Goal: Find specific page/section

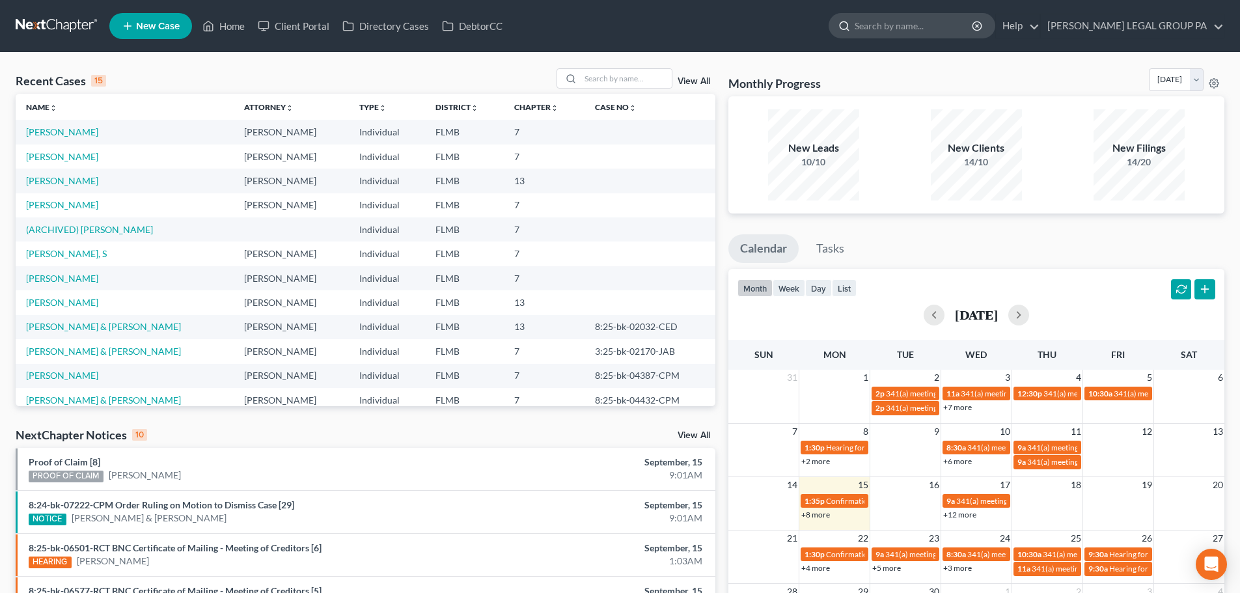
click at [918, 30] on input "search" at bounding box center [914, 26] width 119 height 24
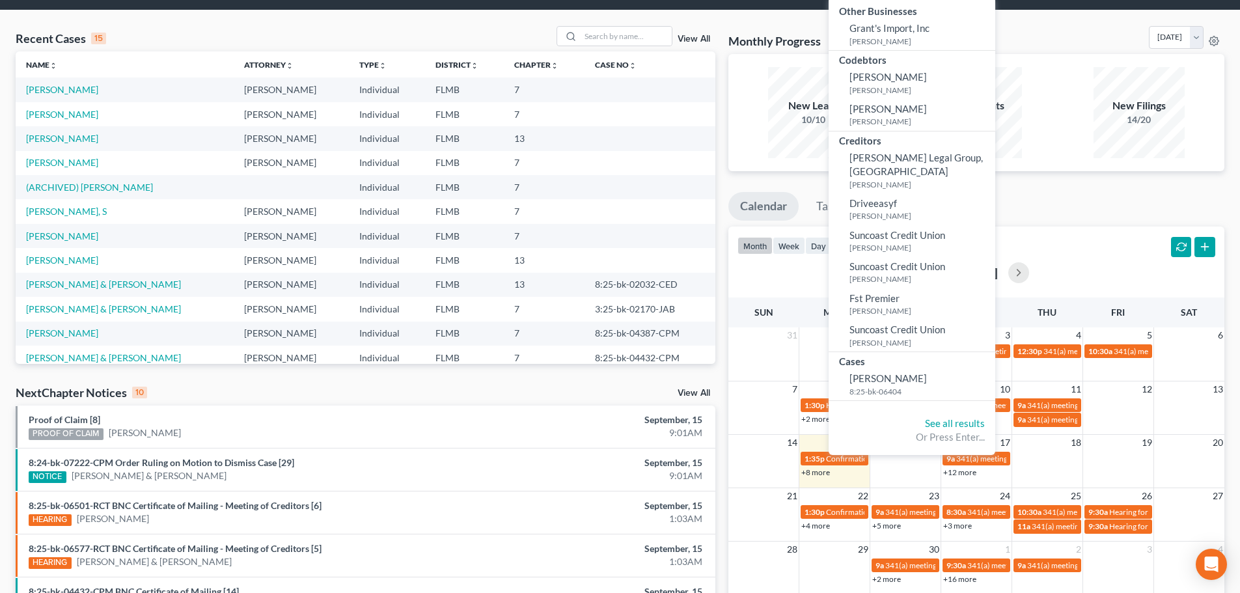
scroll to position [65, 0]
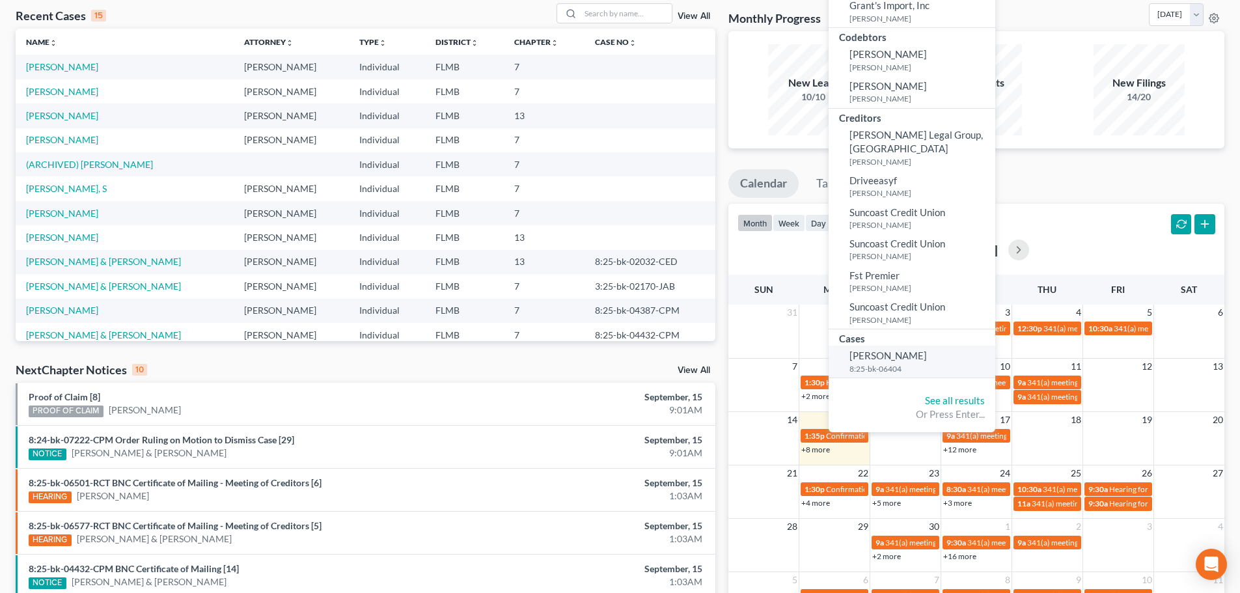
type input "granger"
click at [943, 348] on link "Granger, Lawrence 8:25-bk-06404" at bounding box center [912, 362] width 167 height 32
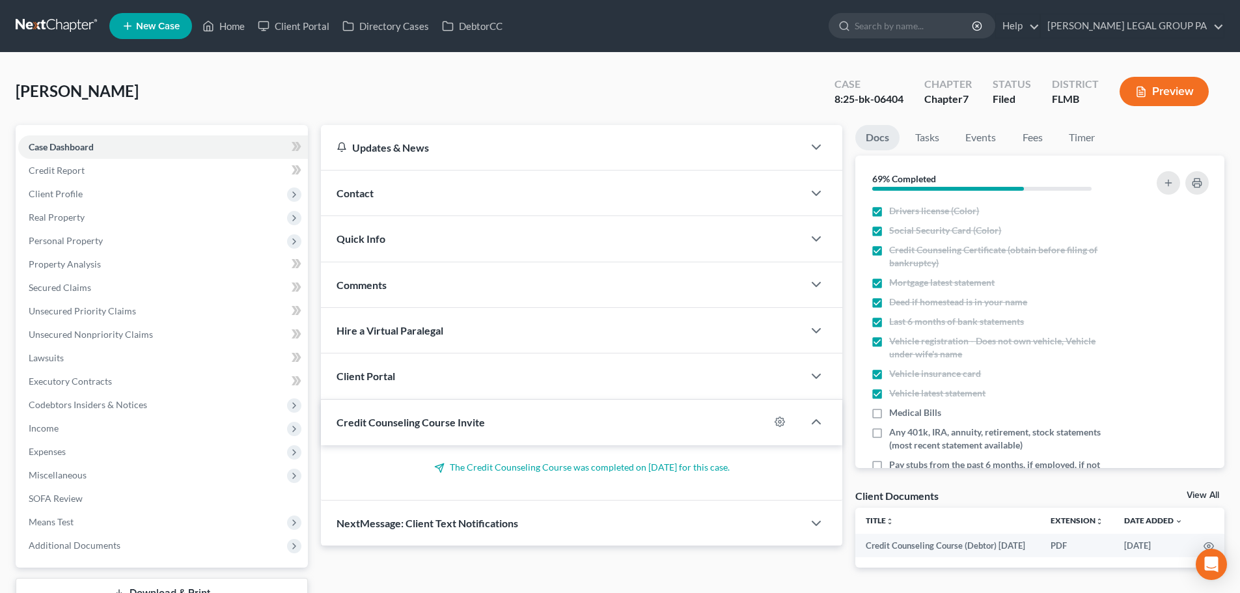
click at [70, 18] on link at bounding box center [57, 25] width 83 height 23
